Goal: Task Accomplishment & Management: Use online tool/utility

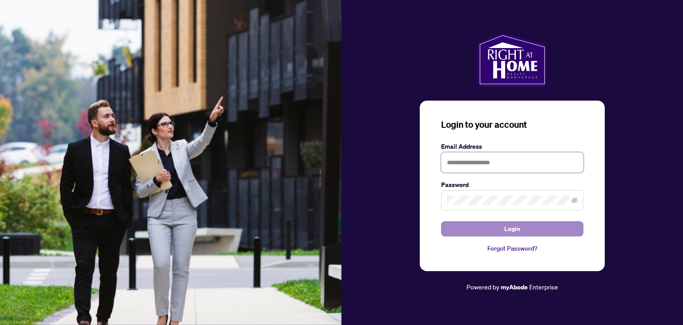
type input "**********"
click at [508, 230] on span "Login" at bounding box center [512, 228] width 16 height 14
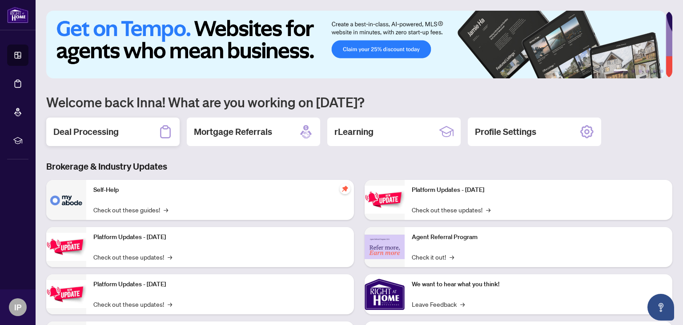
click at [80, 129] on h2 "Deal Processing" at bounding box center [85, 131] width 65 height 12
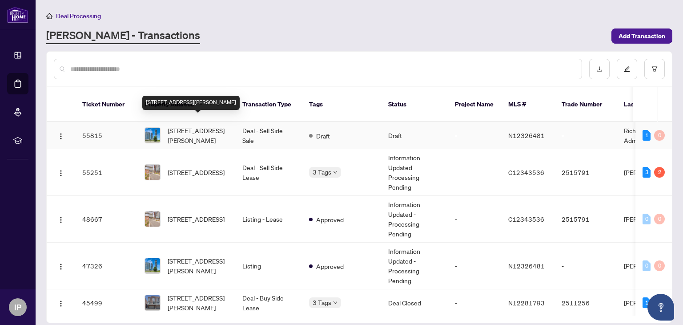
click at [197, 125] on span "[STREET_ADDRESS][PERSON_NAME]" at bounding box center [198, 135] width 60 height 20
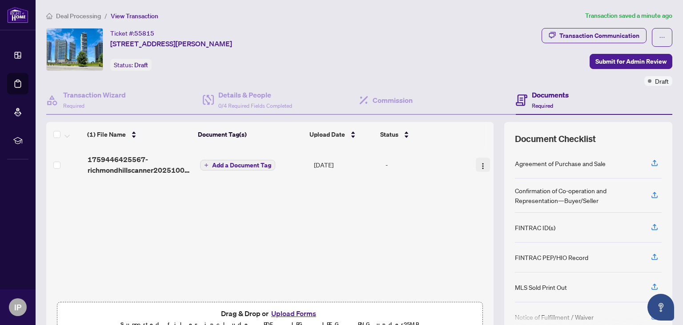
click at [479, 165] on img "button" at bounding box center [482, 165] width 7 height 7
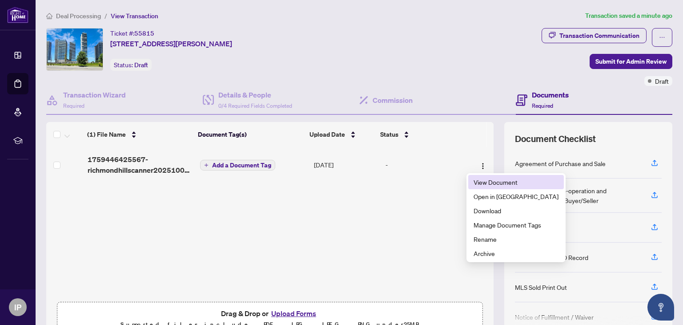
click at [491, 181] on span "View Document" at bounding box center [516, 182] width 85 height 10
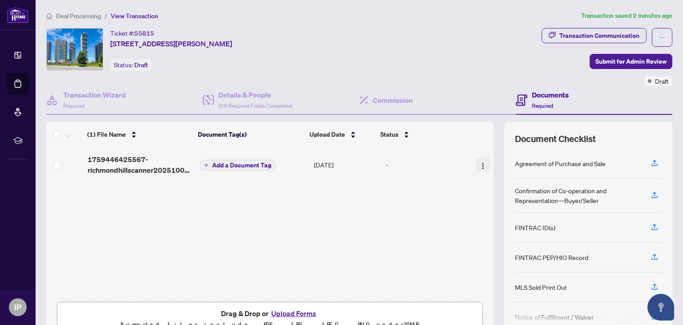
click at [479, 167] on img "button" at bounding box center [482, 165] width 7 height 7
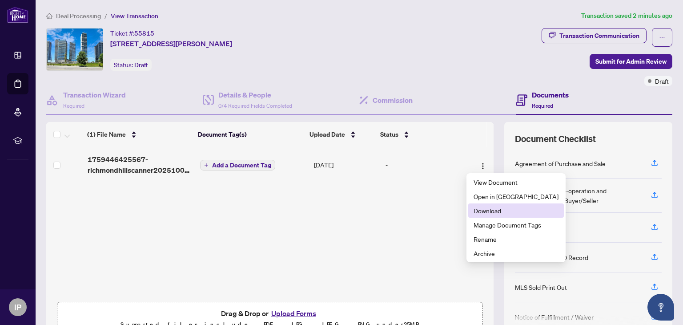
click at [491, 209] on span "Download" at bounding box center [516, 210] width 85 height 10
